Goal: Navigation & Orientation: Understand site structure

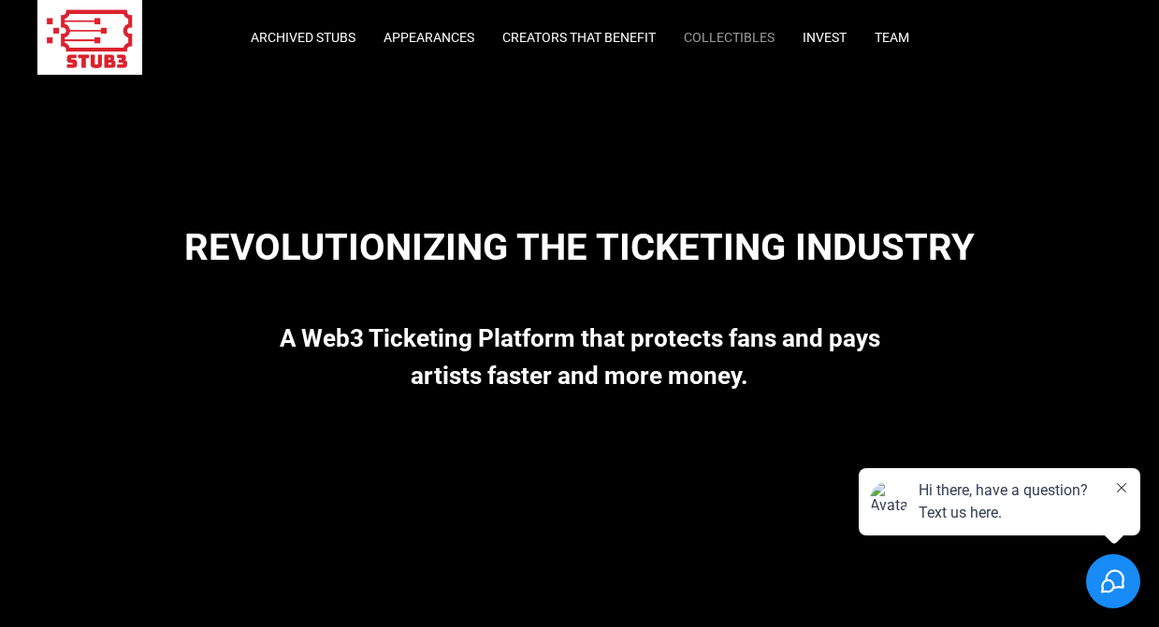
click at [744, 40] on link "Collectibles" at bounding box center [729, 37] width 91 height 15
click at [577, 36] on link "Creators that Benefit" at bounding box center [578, 37] width 153 height 15
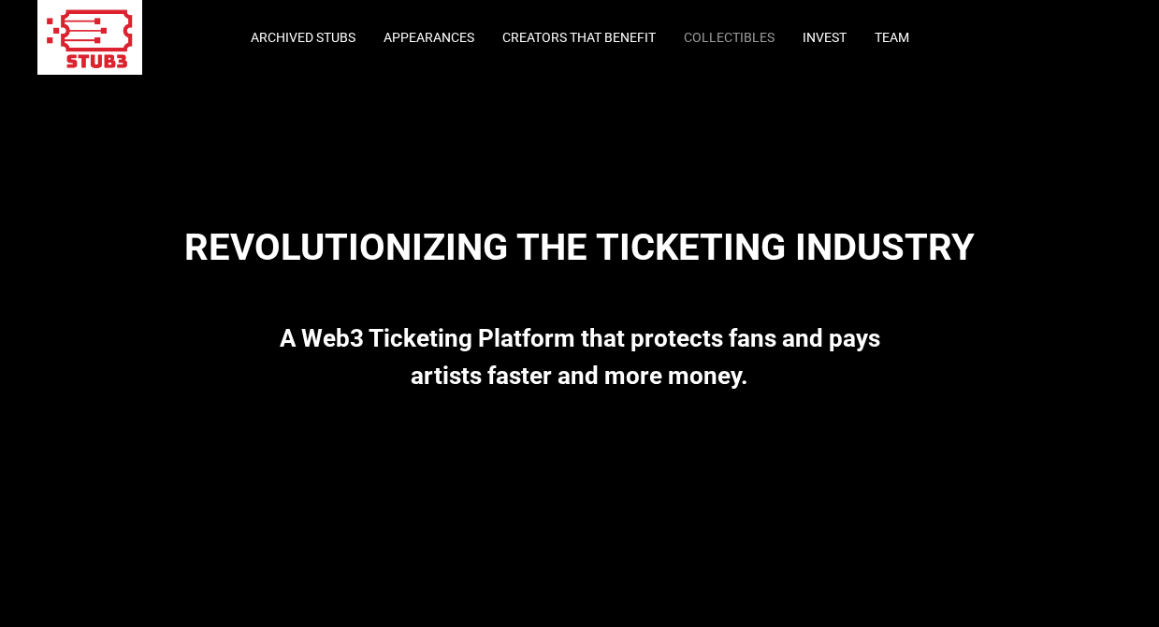
click at [720, 40] on link "Collectibles" at bounding box center [729, 37] width 91 height 15
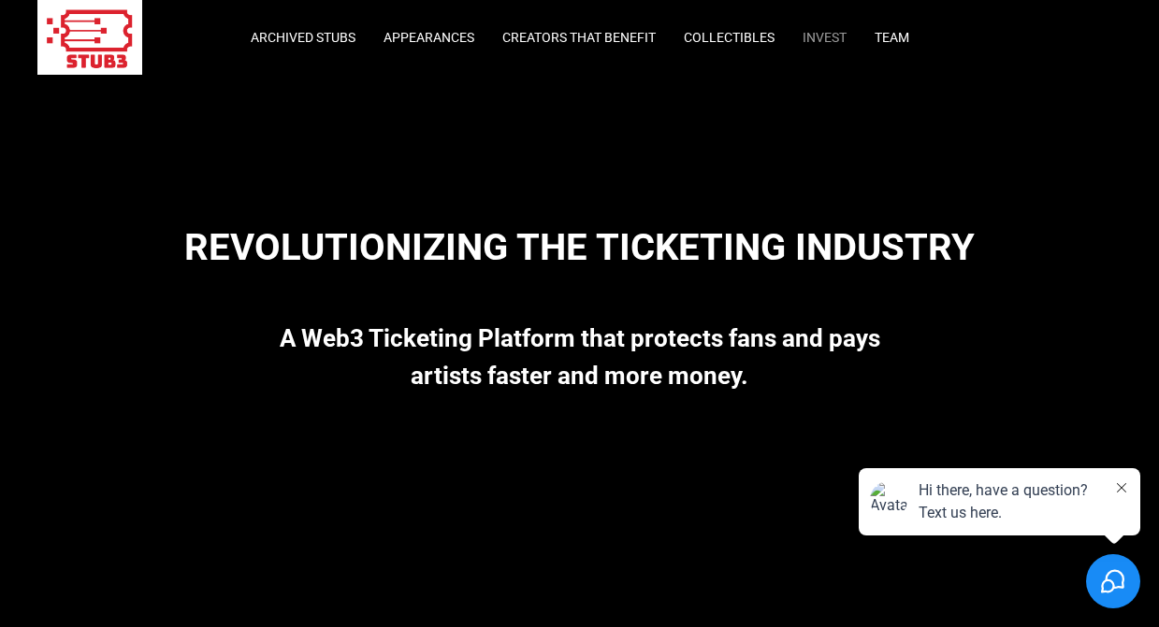
click at [836, 35] on link "Invest" at bounding box center [824, 37] width 44 height 15
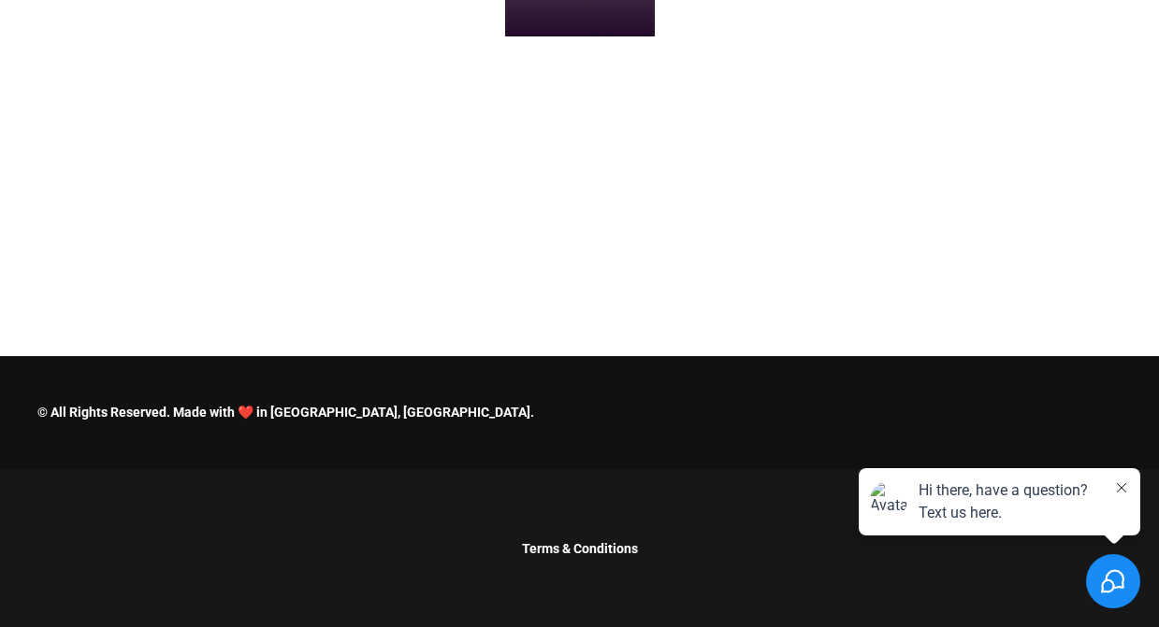
scroll to position [6956, 0]
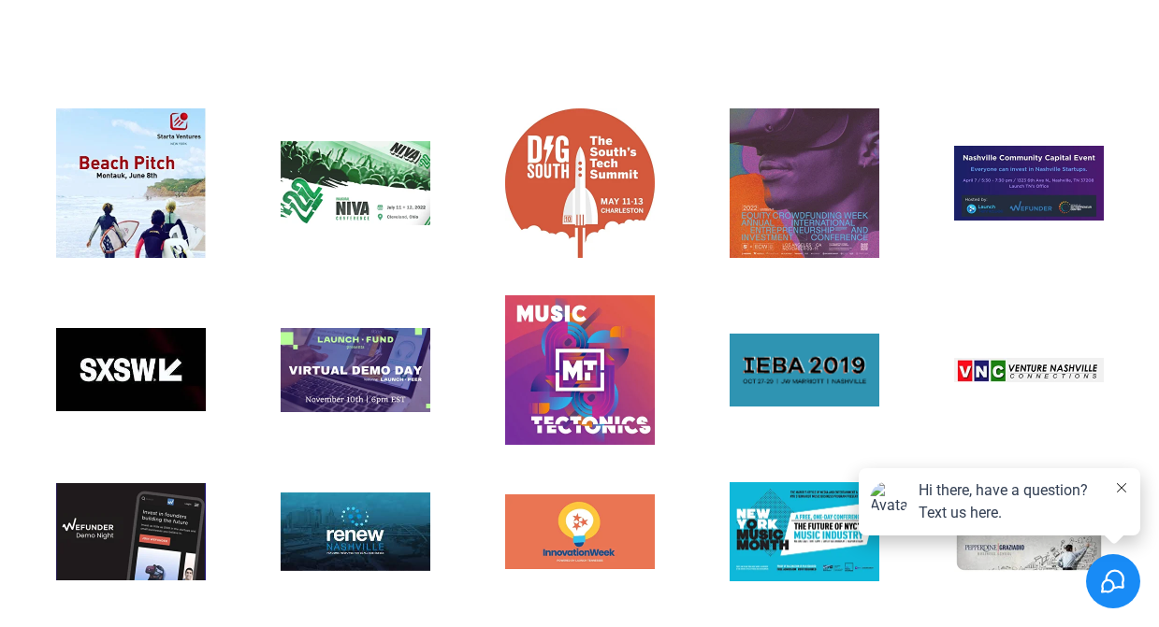
scroll to position [5613, 0]
